Goal: Information Seeking & Learning: Check status

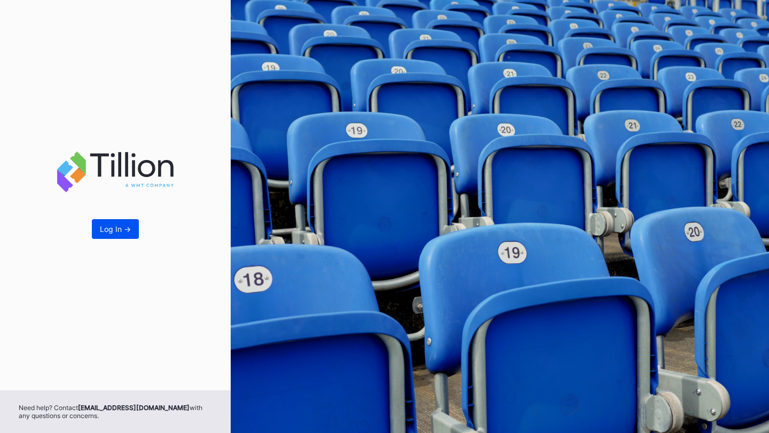
click at [107, 223] on button "Log In ->" at bounding box center [115, 229] width 47 height 20
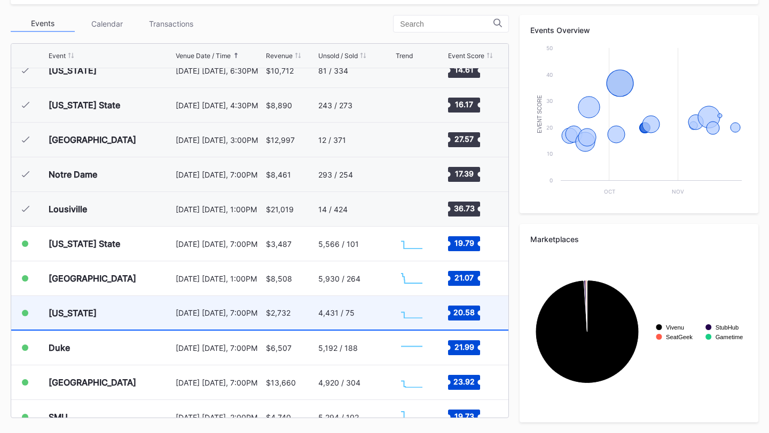
scroll to position [80, 0]
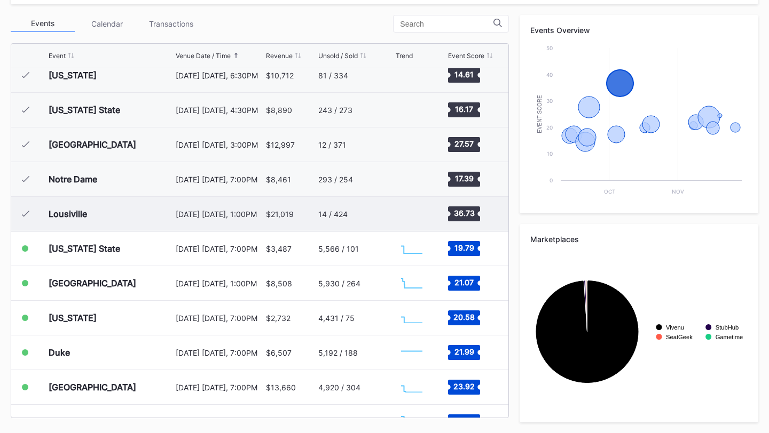
click at [298, 216] on div "$21,019" at bounding box center [291, 214] width 50 height 34
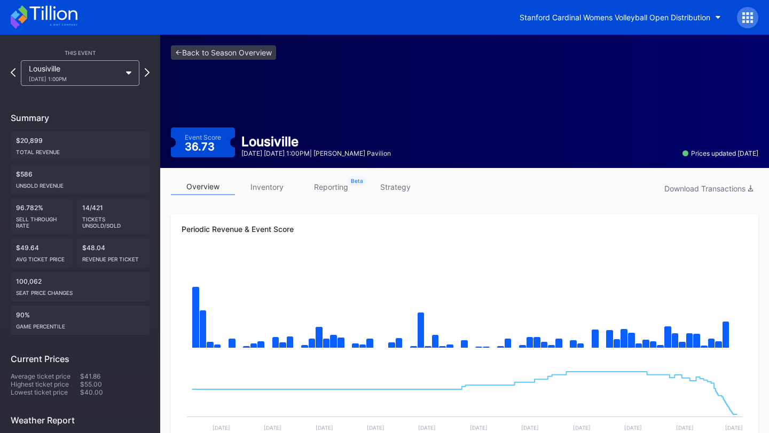
click at [273, 187] on link "inventory" at bounding box center [267, 187] width 64 height 17
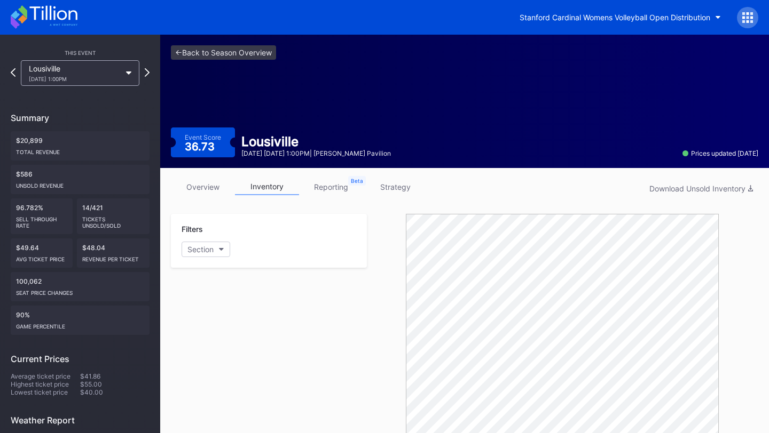
drag, startPoint x: 208, startPoint y: 187, endPoint x: 256, endPoint y: 187, distance: 47.5
click at [208, 187] on link "overview" at bounding box center [203, 187] width 64 height 17
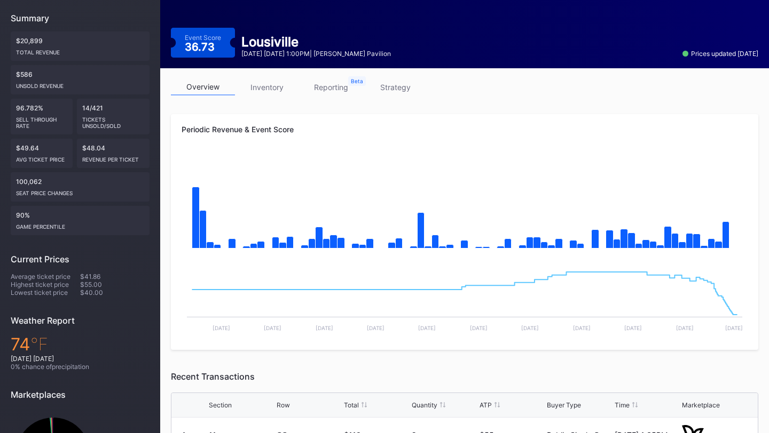
scroll to position [90, 0]
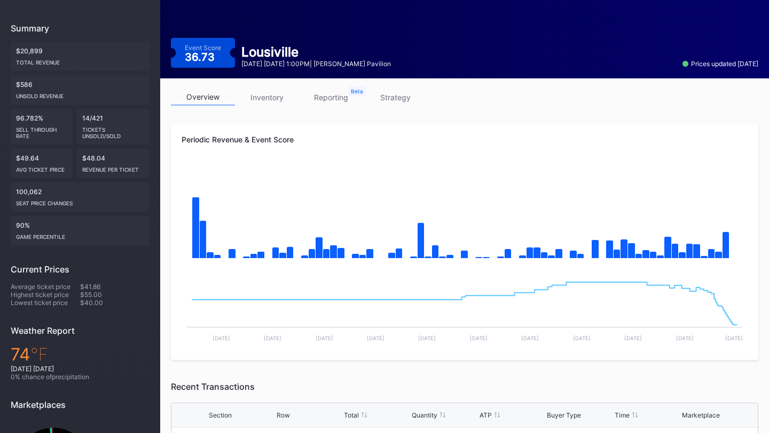
click at [263, 99] on link "inventory" at bounding box center [267, 97] width 64 height 17
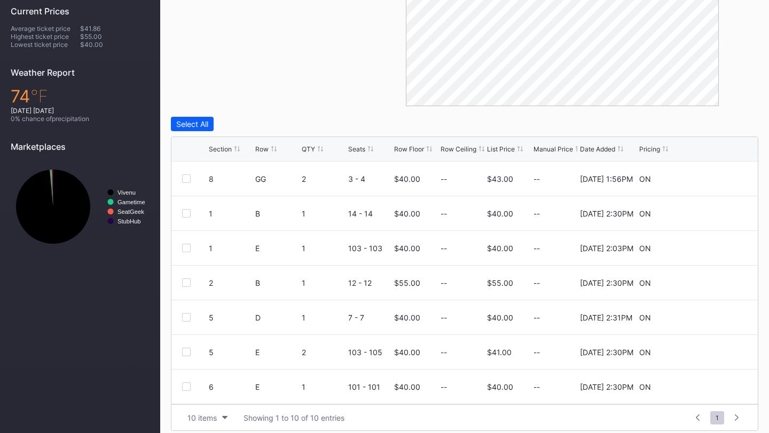
scroll to position [356, 0]
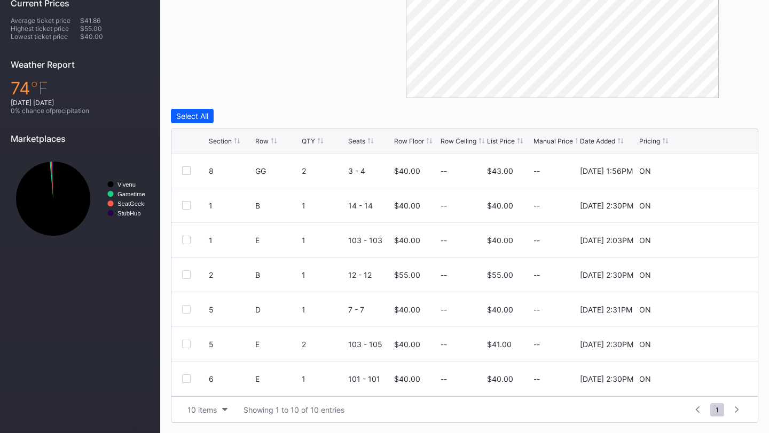
click at [231, 140] on div "Section" at bounding box center [220, 141] width 23 height 8
click at [215, 408] on div "10 items" at bounding box center [201, 410] width 29 height 9
click at [215, 380] on div "200 items" at bounding box center [207, 382] width 35 height 9
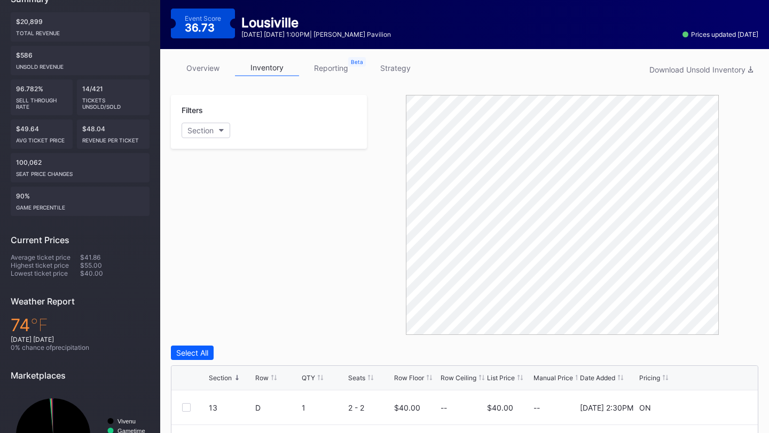
scroll to position [0, 0]
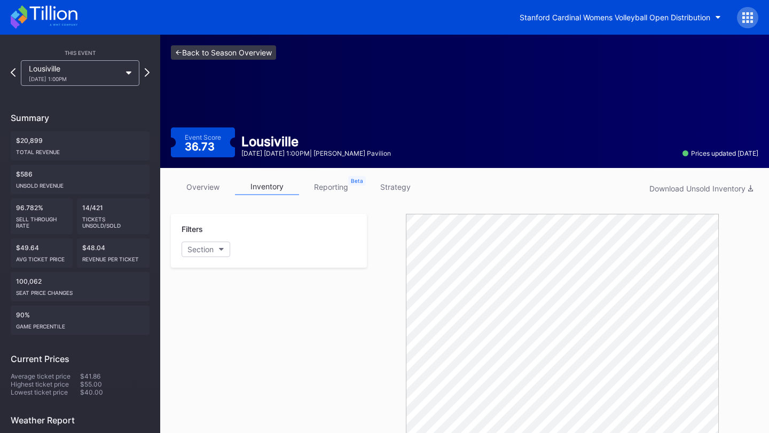
click at [218, 45] on link "<- Back to Season Overview" at bounding box center [223, 52] width 105 height 14
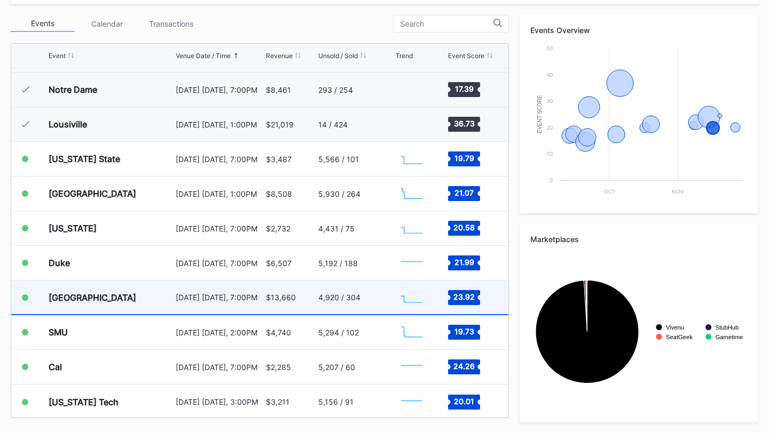
scroll to position [171, 0]
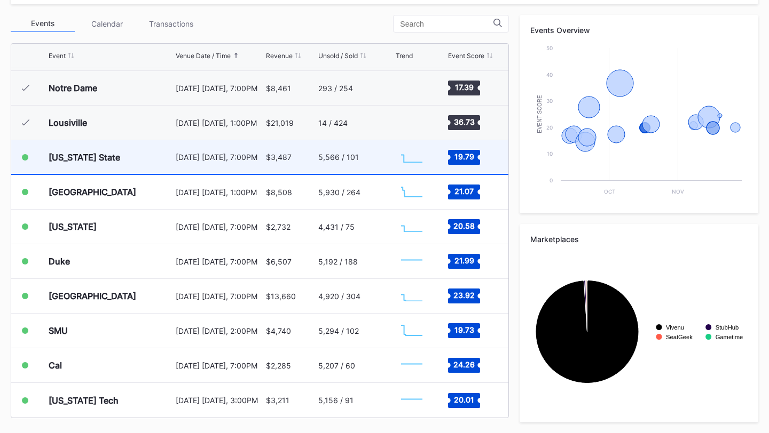
click at [286, 150] on div "$3,487" at bounding box center [291, 157] width 50 height 34
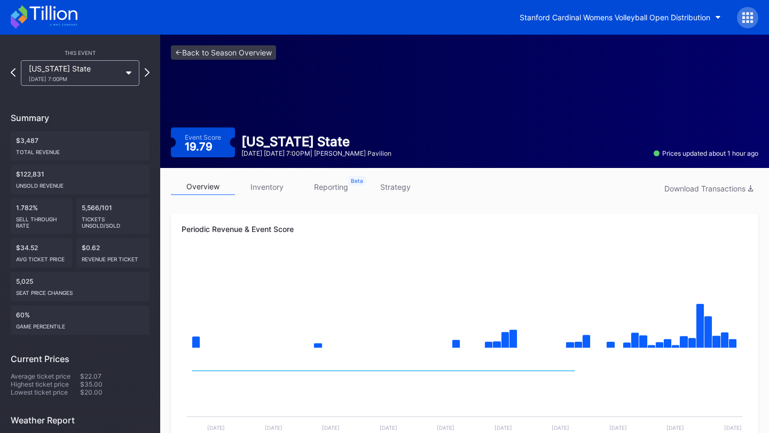
click at [265, 187] on link "inventory" at bounding box center [267, 187] width 64 height 17
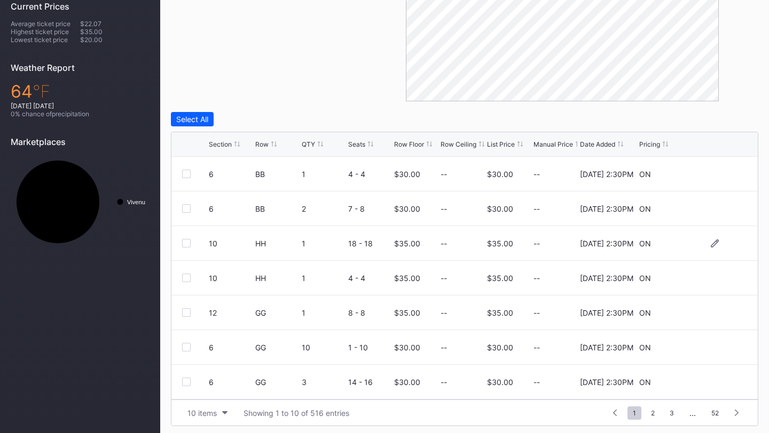
scroll to position [356, 0]
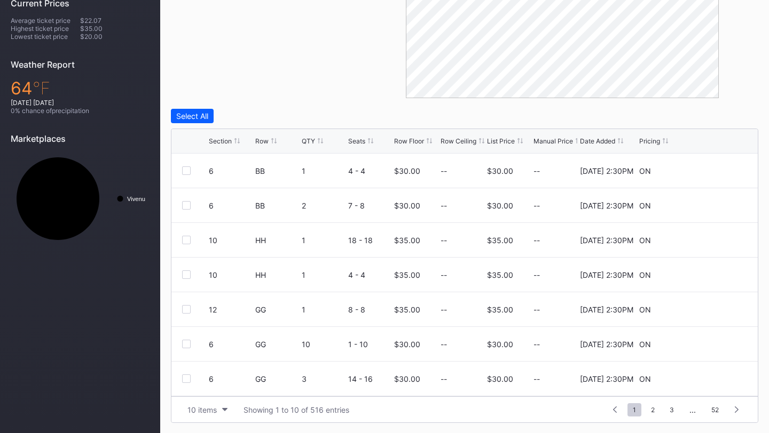
click at [260, 142] on div "Row" at bounding box center [261, 141] width 13 height 8
click at [220, 138] on div "Section" at bounding box center [220, 141] width 23 height 8
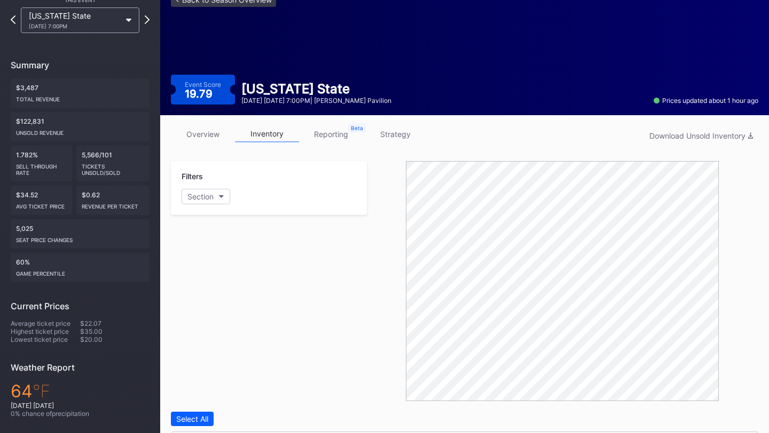
scroll to position [0, 0]
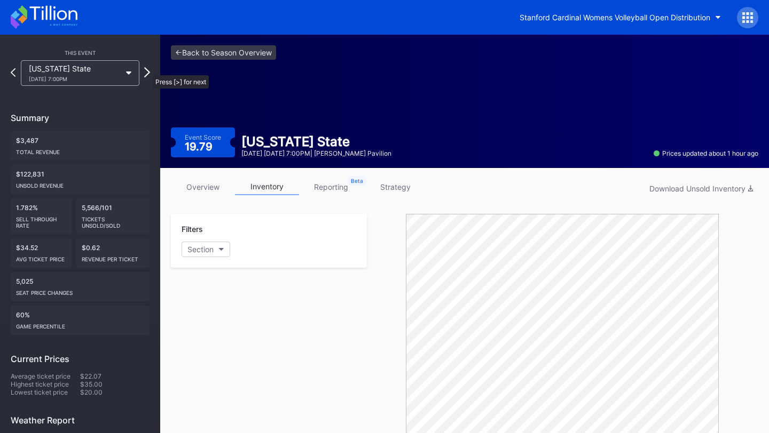
click at [147, 70] on icon at bounding box center [147, 72] width 6 height 10
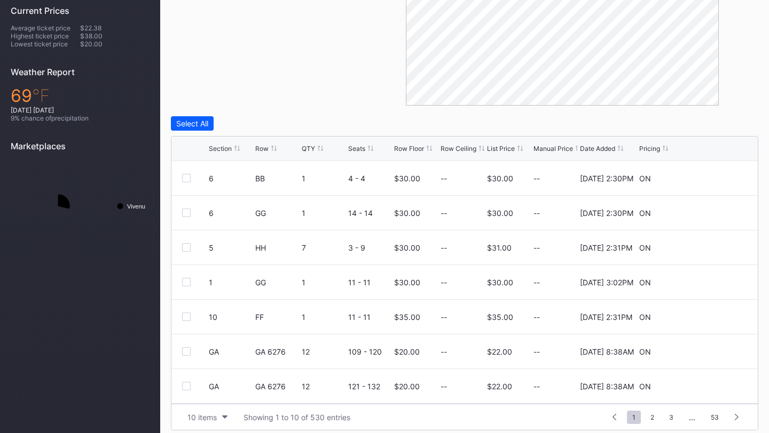
scroll to position [356, 0]
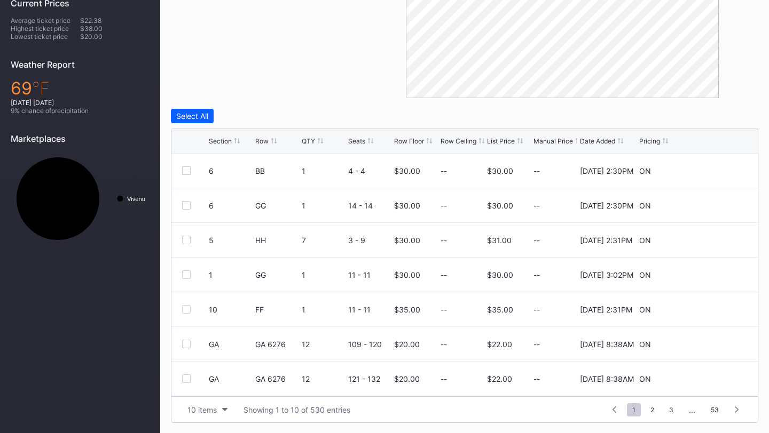
click at [217, 138] on div "Section" at bounding box center [220, 141] width 23 height 8
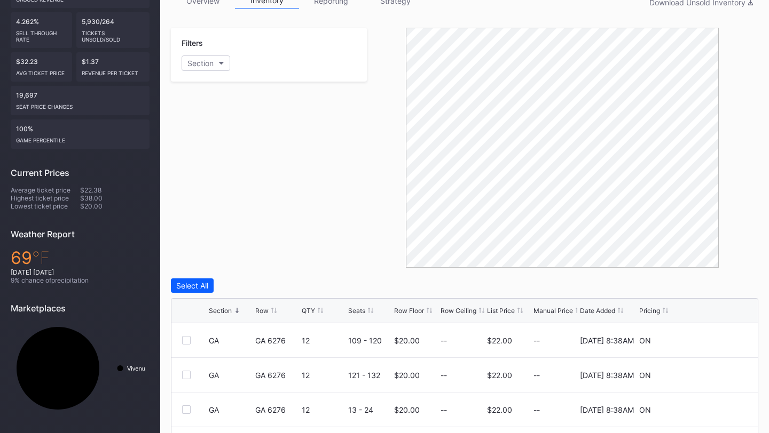
scroll to position [0, 0]
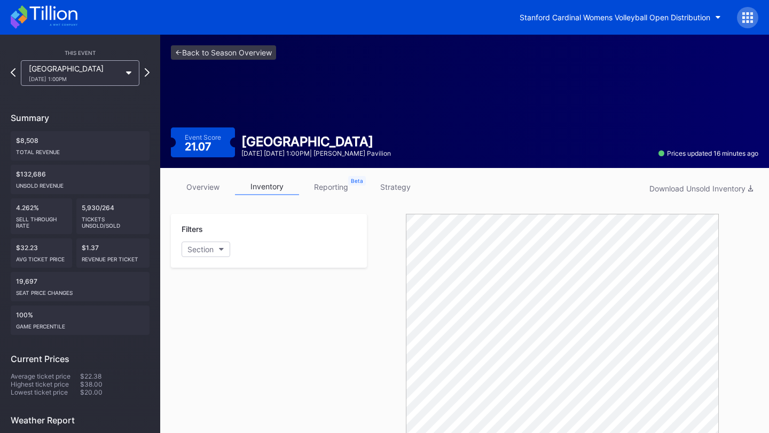
click at [223, 37] on div "<- Back to Season Overview Event Score 21.07 Miami October 19 Sunday 1:00PM | M…" at bounding box center [464, 101] width 608 height 133
click at [223, 59] on link "<- Back to Season Overview" at bounding box center [223, 52] width 105 height 14
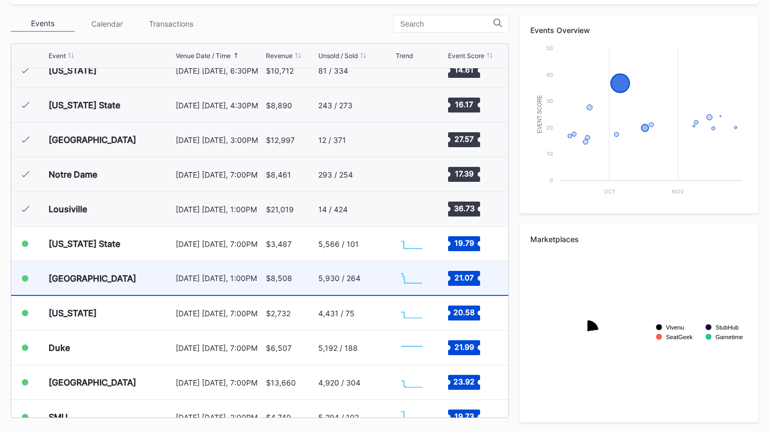
scroll to position [80, 0]
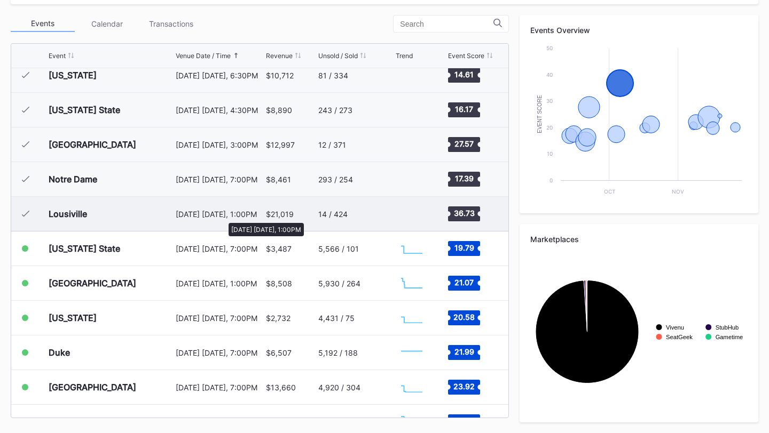
click at [223, 218] on div "[DATE] [DATE], 1:00PM" at bounding box center [219, 214] width 87 height 9
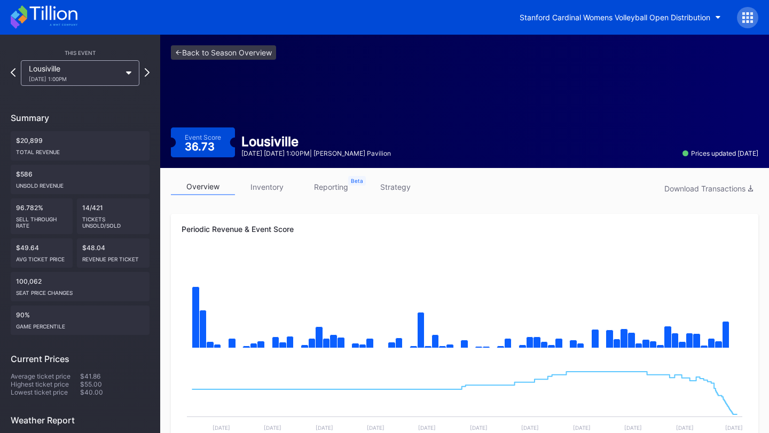
click at [262, 185] on link "inventory" at bounding box center [267, 187] width 64 height 17
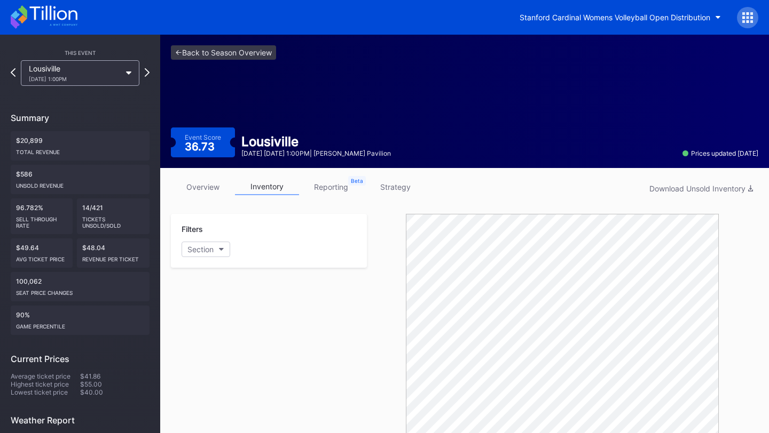
scroll to position [356, 0]
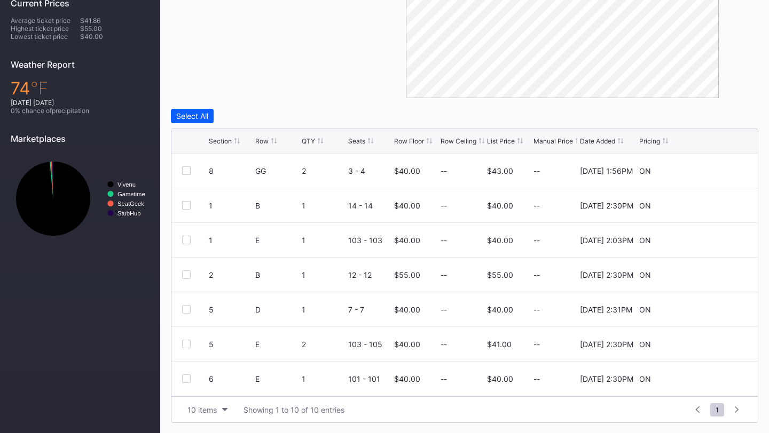
click at [227, 136] on div "Section Row QTY Seats Row Floor Row Ceiling List Price Manual Price Date Added …" at bounding box center [464, 141] width 586 height 25
click at [227, 144] on div "Section" at bounding box center [220, 141] width 23 height 8
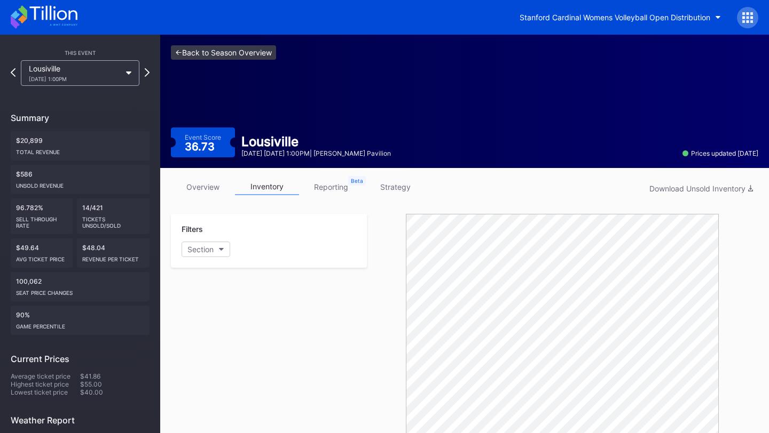
click at [228, 53] on link "<- Back to Season Overview" at bounding box center [223, 52] width 105 height 14
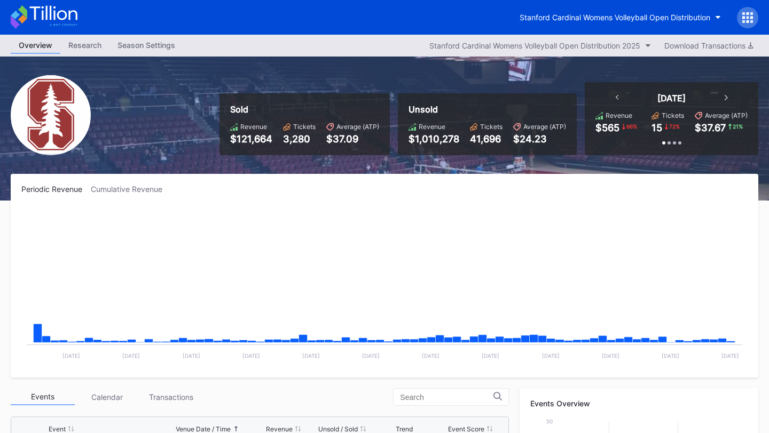
scroll to position [9, 0]
